Goal: Information Seeking & Learning: Learn about a topic

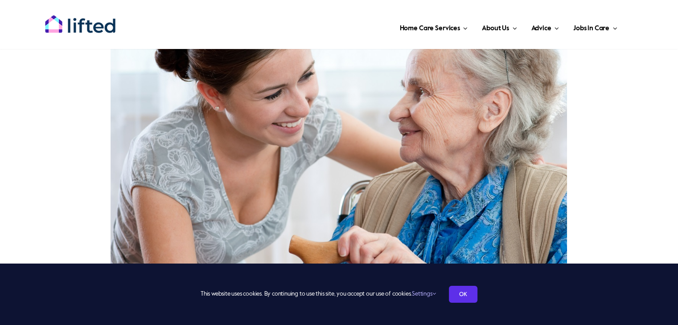
scroll to position [223, 0]
click at [462, 285] on div "This website uses cookies. By continuing to use this site, you accept our use o…" at bounding box center [339, 294] width 678 height 61
click at [462, 291] on link "OK" at bounding box center [463, 294] width 29 height 17
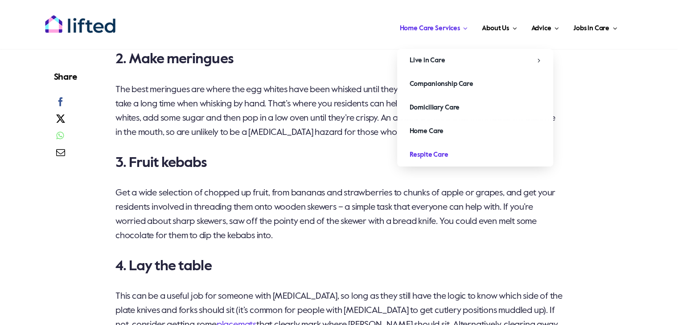
scroll to position [891, 0]
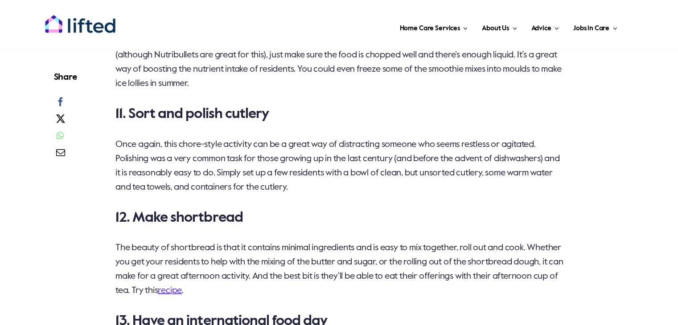
scroll to position [1693, 0]
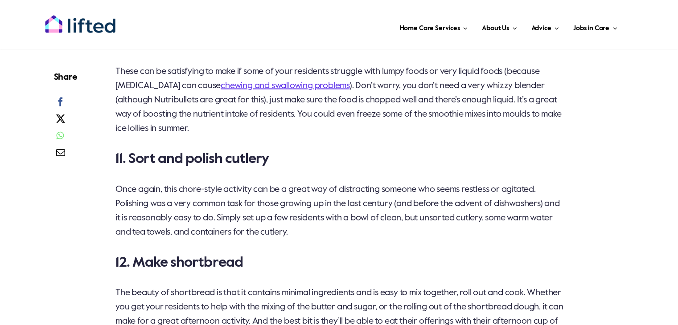
drag, startPoint x: 573, startPoint y: 136, endPoint x: 340, endPoint y: 153, distance: 234.1
click at [339, 153] on h3 "11. Sort and polish cutlery" at bounding box center [339, 159] width 448 height 18
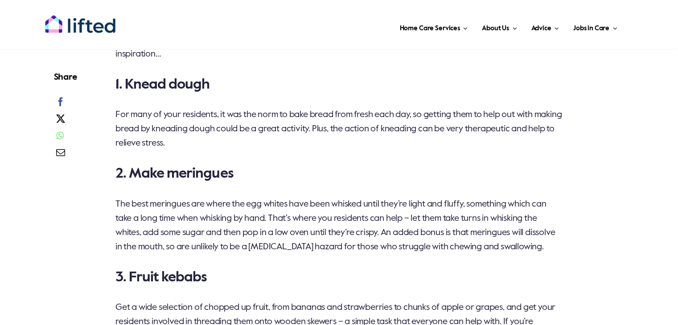
scroll to position [847, 0]
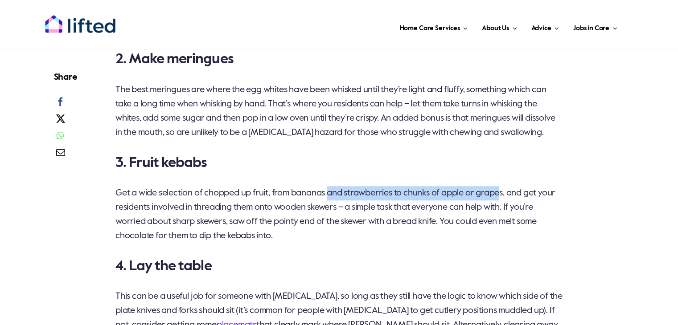
drag, startPoint x: 332, startPoint y: 194, endPoint x: 508, endPoint y: 192, distance: 176.0
click at [508, 192] on p "Get a wide selection of chopped up fruit, from bananas and strawberries to chun…" at bounding box center [339, 214] width 448 height 57
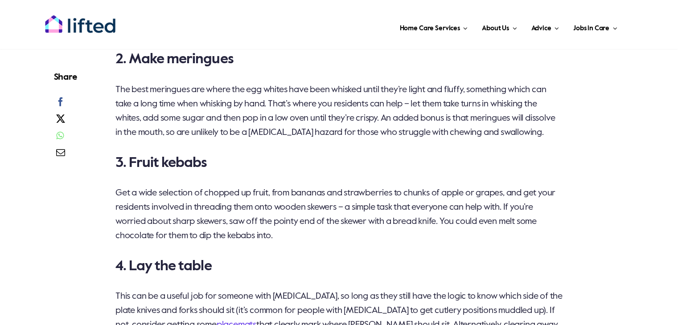
click at [542, 243] on p "Get a wide selection of chopped up fruit, from bananas and strawberries to chun…" at bounding box center [339, 214] width 448 height 57
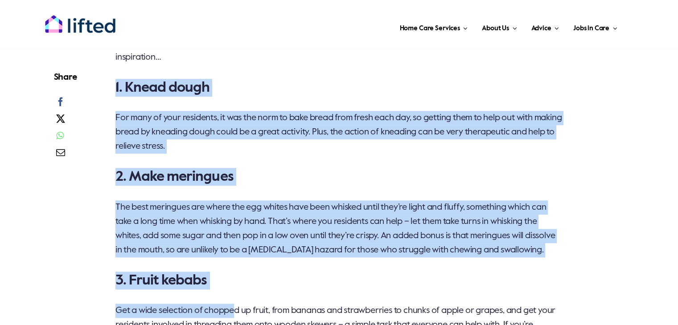
scroll to position [781, 0]
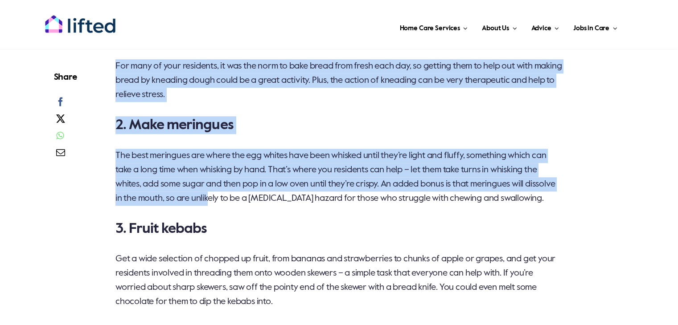
drag, startPoint x: 116, startPoint y: 282, endPoint x: 241, endPoint y: 205, distance: 147.4
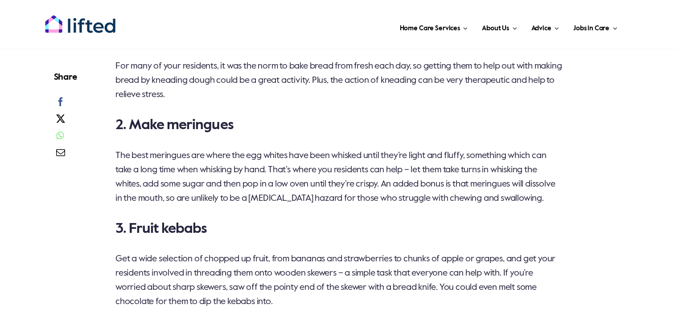
click at [249, 229] on h3 "3. Fruit kebabs" at bounding box center [339, 229] width 448 height 18
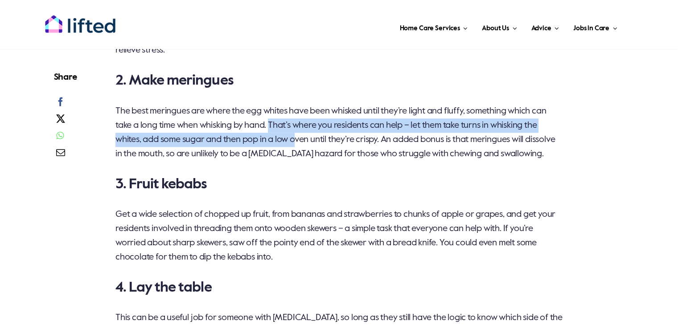
drag, startPoint x: 272, startPoint y: 128, endPoint x: 315, endPoint y: 166, distance: 57.2
click at [301, 143] on p "The best meringues are where the egg whites have been whisked until they’re lig…" at bounding box center [339, 132] width 448 height 57
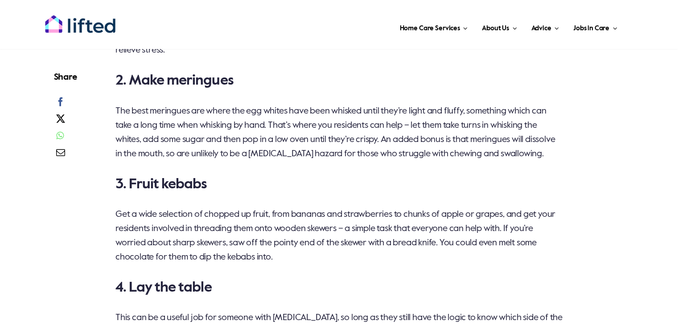
click at [321, 181] on h3 "3. Fruit kebabs" at bounding box center [339, 185] width 448 height 18
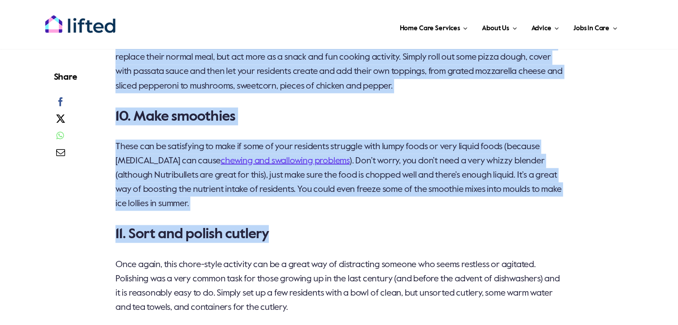
scroll to position [1617, 0]
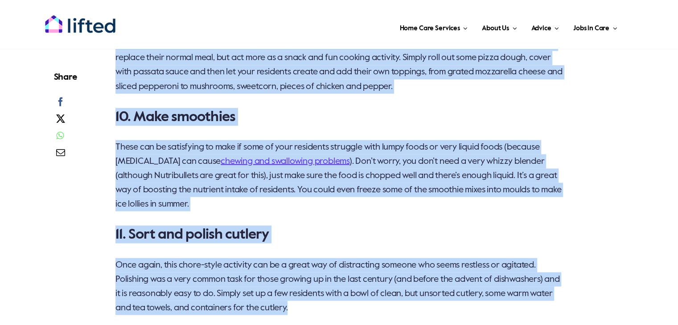
drag, startPoint x: 114, startPoint y: 174, endPoint x: 335, endPoint y: 305, distance: 257.3
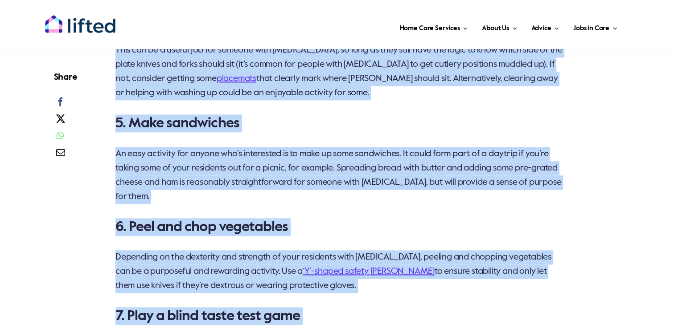
scroll to position [1083, 0]
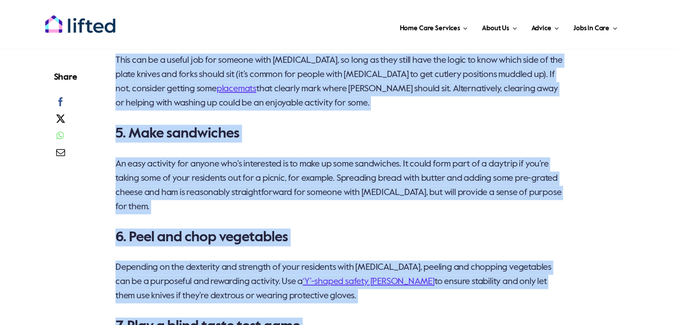
click at [393, 130] on h3 "5. Make sandwiches" at bounding box center [339, 134] width 448 height 18
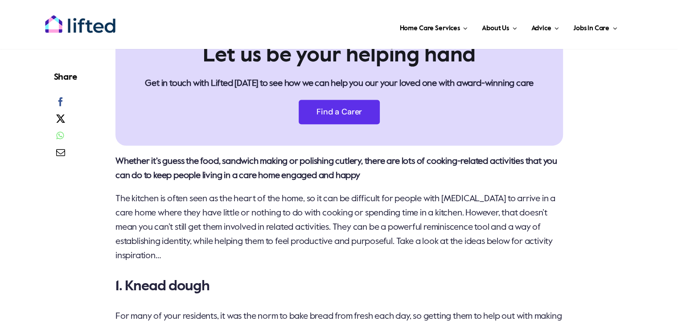
scroll to position [535, 0]
